Goal: Transaction & Acquisition: Purchase product/service

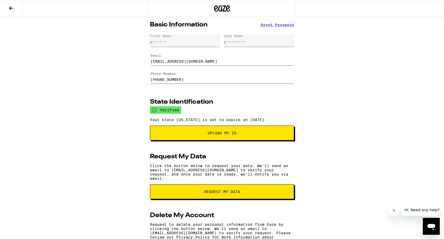
click at [12, 7] on icon at bounding box center [11, 8] width 6 height 6
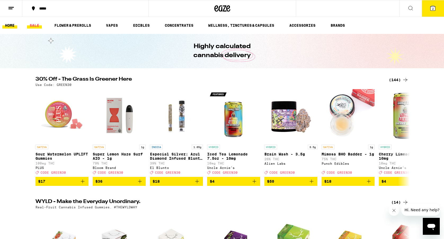
click at [36, 26] on link "SALE" at bounding box center [34, 25] width 15 height 6
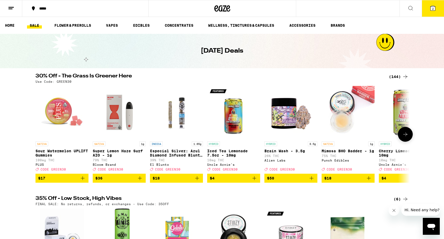
click at [406, 135] on icon at bounding box center [405, 134] width 6 height 6
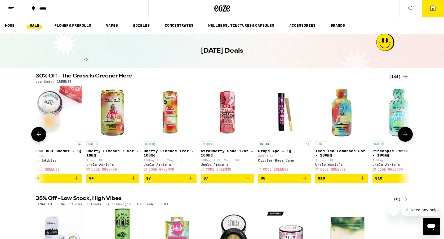
scroll to position [0, 315]
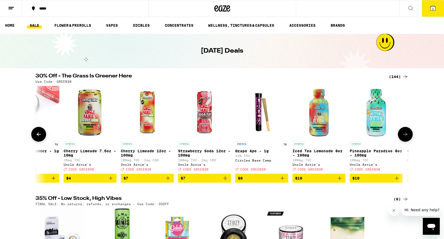
click at [406, 135] on icon at bounding box center [405, 134] width 6 height 6
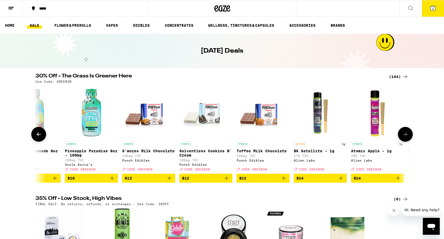
scroll to position [0, 630]
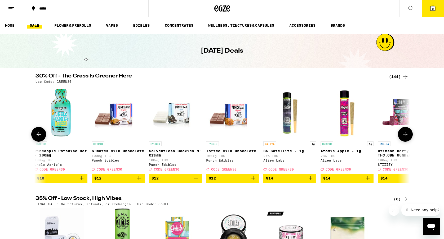
click at [406, 135] on icon at bounding box center [405, 134] width 6 height 6
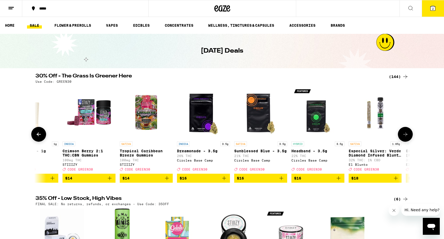
click at [406, 135] on icon at bounding box center [405, 134] width 6 height 6
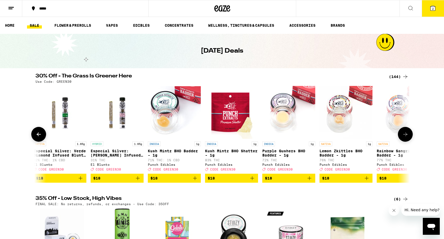
click at [406, 135] on icon at bounding box center [405, 134] width 6 height 6
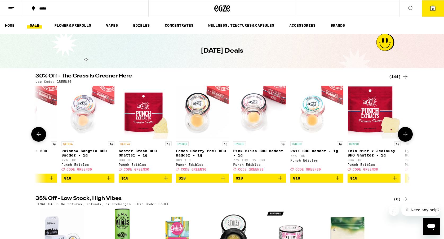
click at [406, 135] on icon at bounding box center [405, 134] width 6 height 6
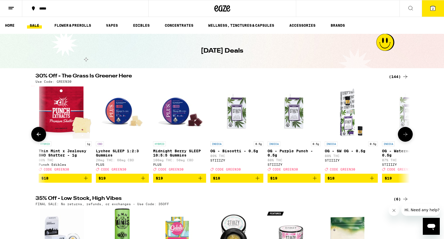
scroll to position [0, 1889]
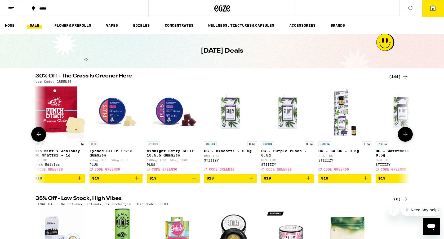
click at [406, 135] on icon at bounding box center [405, 134] width 6 height 6
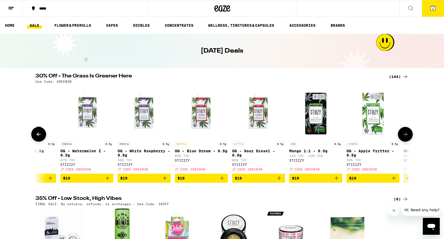
click at [406, 135] on icon at bounding box center [405, 134] width 6 height 6
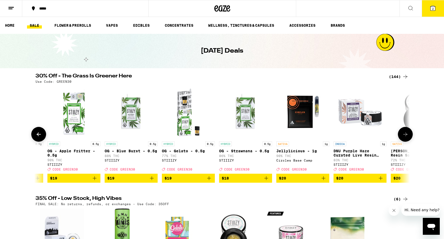
scroll to position [0, 2519]
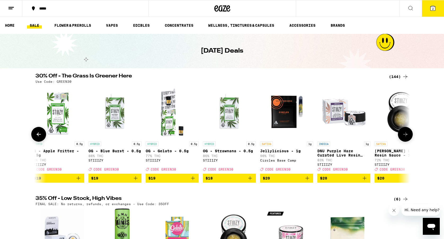
click at [406, 135] on icon at bounding box center [405, 134] width 6 height 6
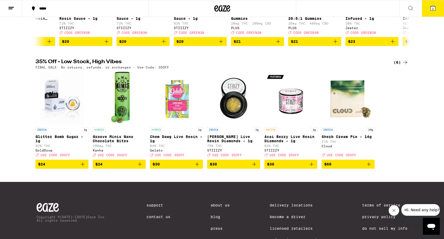
scroll to position [0, 0]
